Goal: Check status

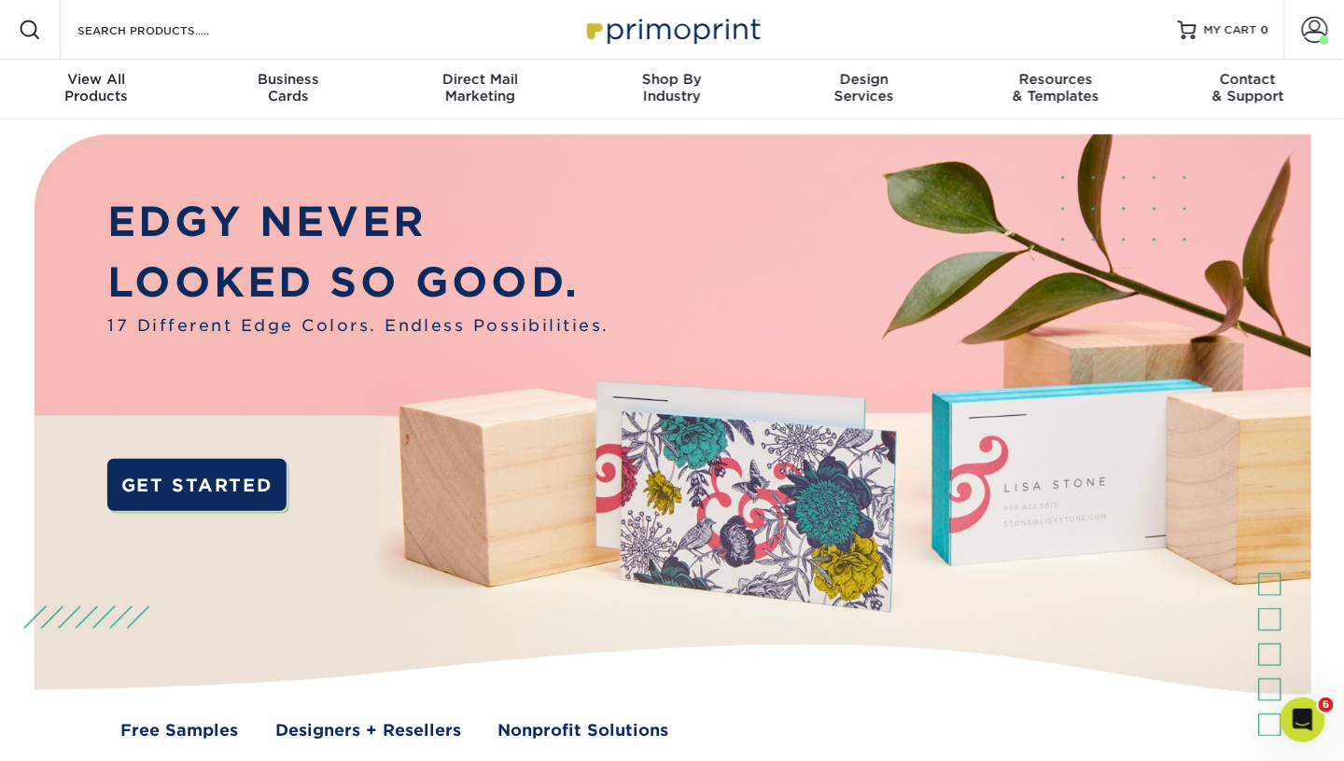
click at [1336, 27] on link "Account" at bounding box center [1314, 30] width 60 height 60
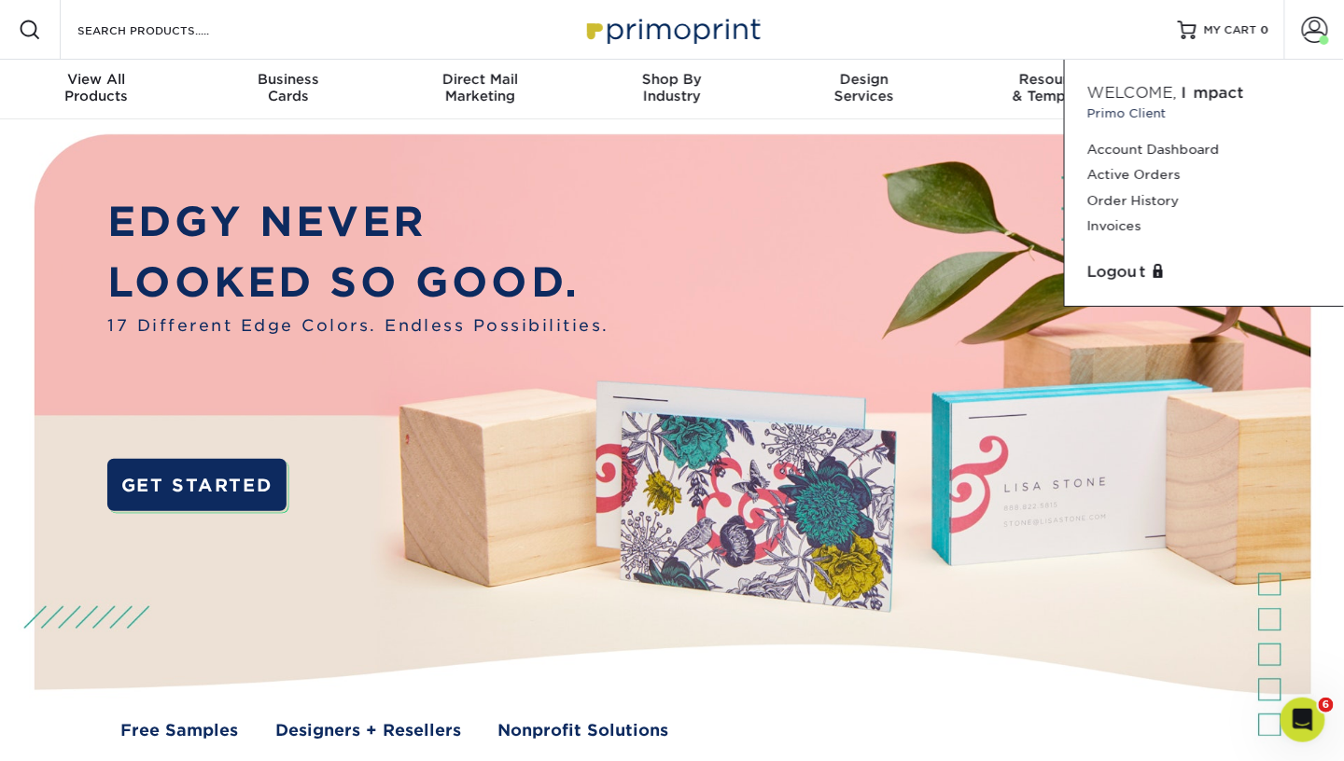
click at [1144, 191] on link "Order History" at bounding box center [1204, 200] width 234 height 25
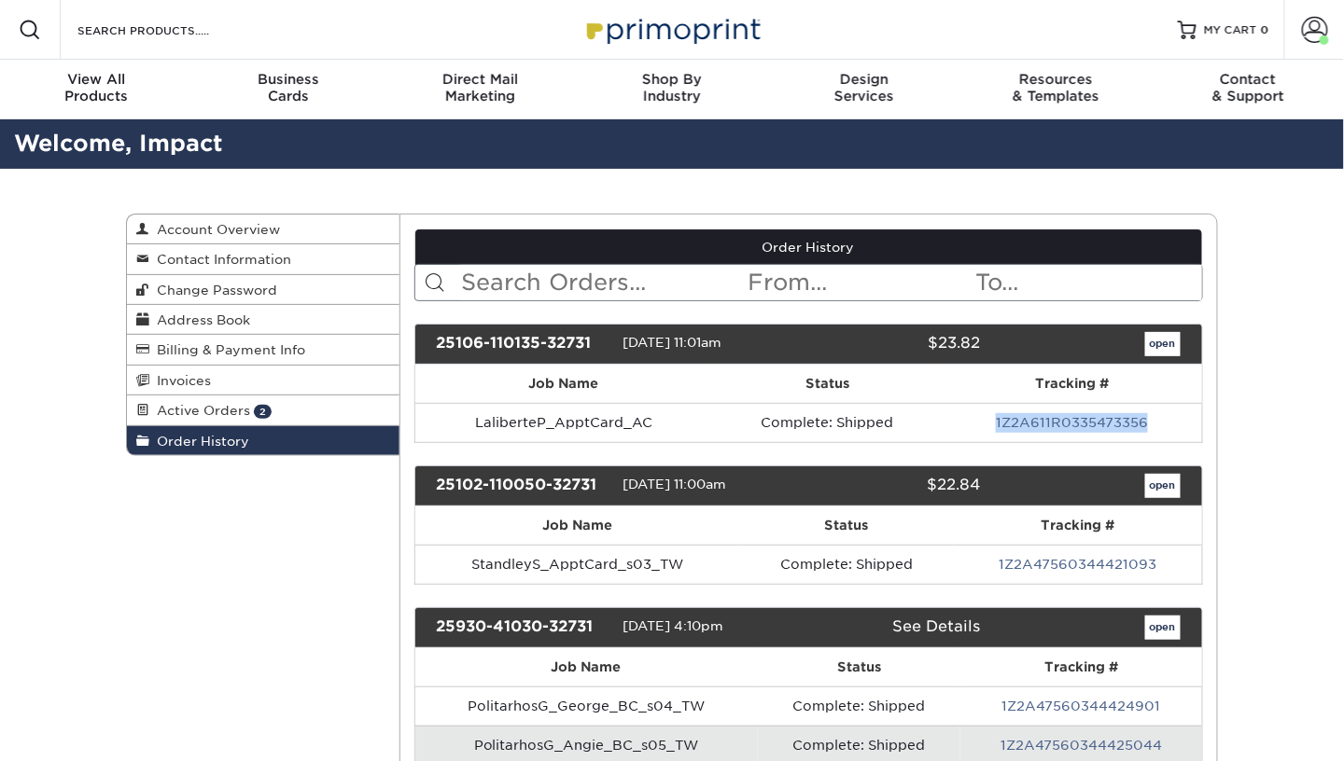
drag, startPoint x: 1163, startPoint y: 419, endPoint x: 966, endPoint y: 424, distance: 197.9
click at [966, 424] on td "1Z2A611R0335473356" at bounding box center [1071, 422] width 259 height 39
copy link "1Z2A611R0335473356"
click at [1050, 418] on link "1Z2A611R0335473356" at bounding box center [1072, 422] width 152 height 15
